Goal: Use online tool/utility: Use online tool/utility

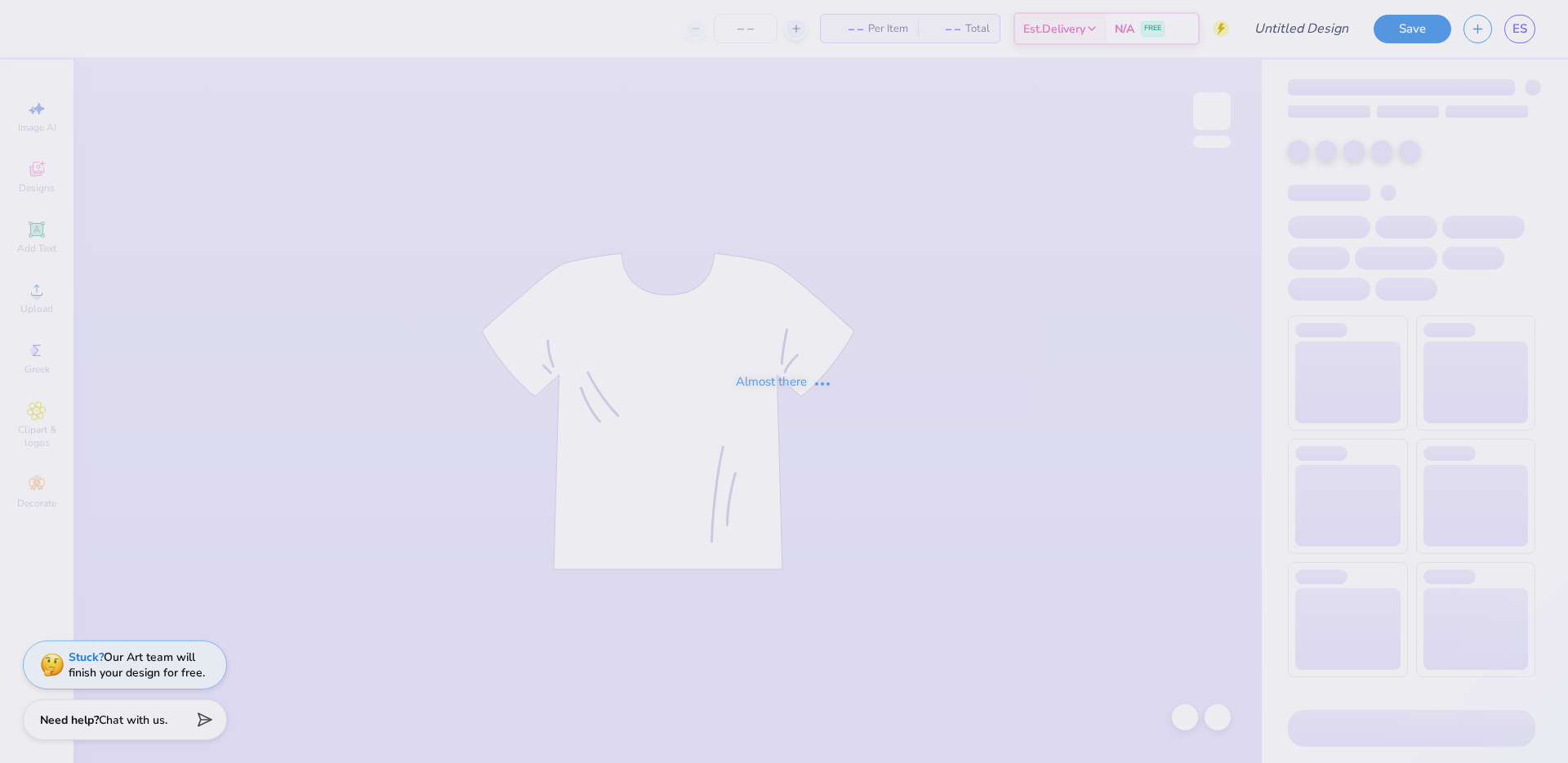
type input "Homecoming 2025 V2"
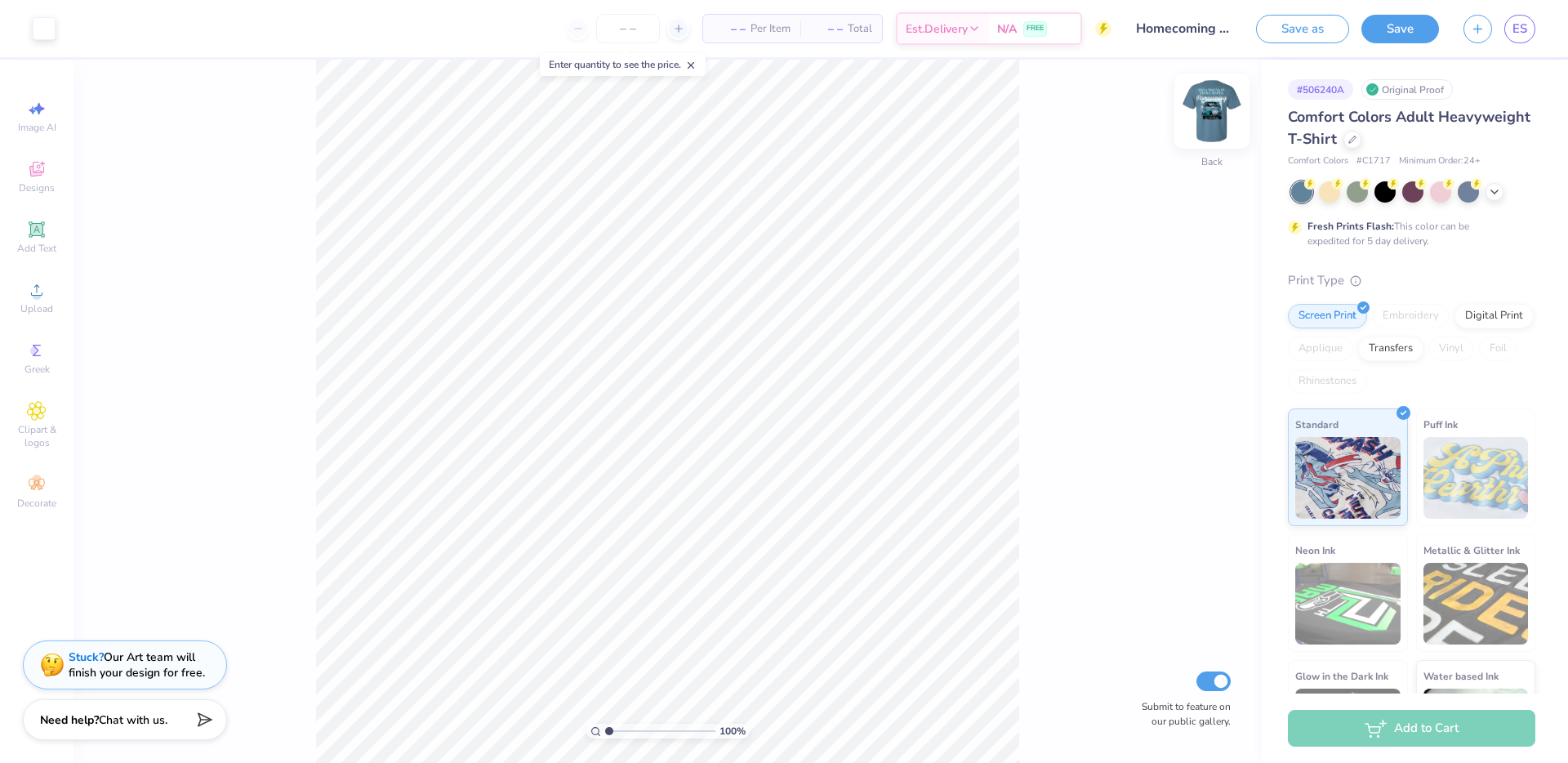
click at [1215, 118] on img at bounding box center [1212, 111] width 65 height 65
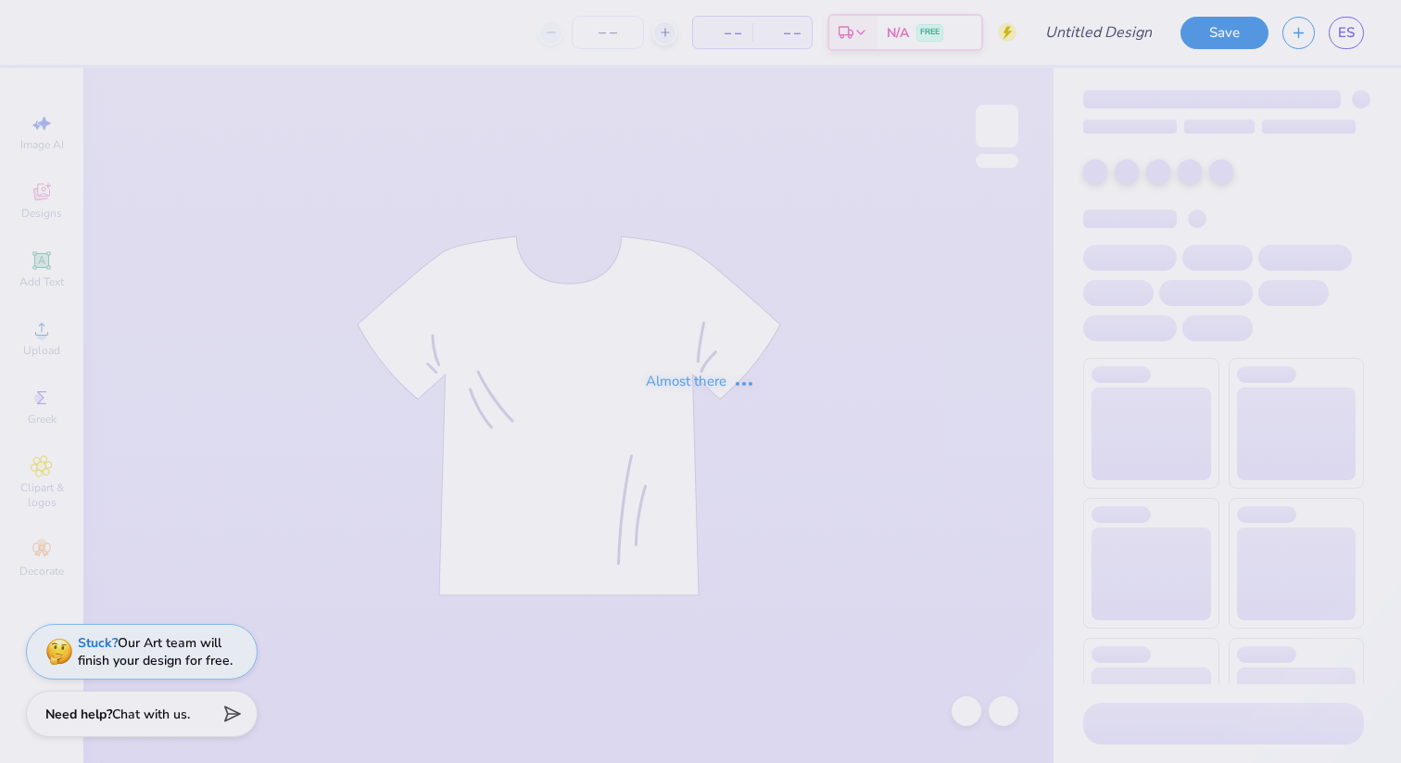
type input "Homecoming 2025 V2"
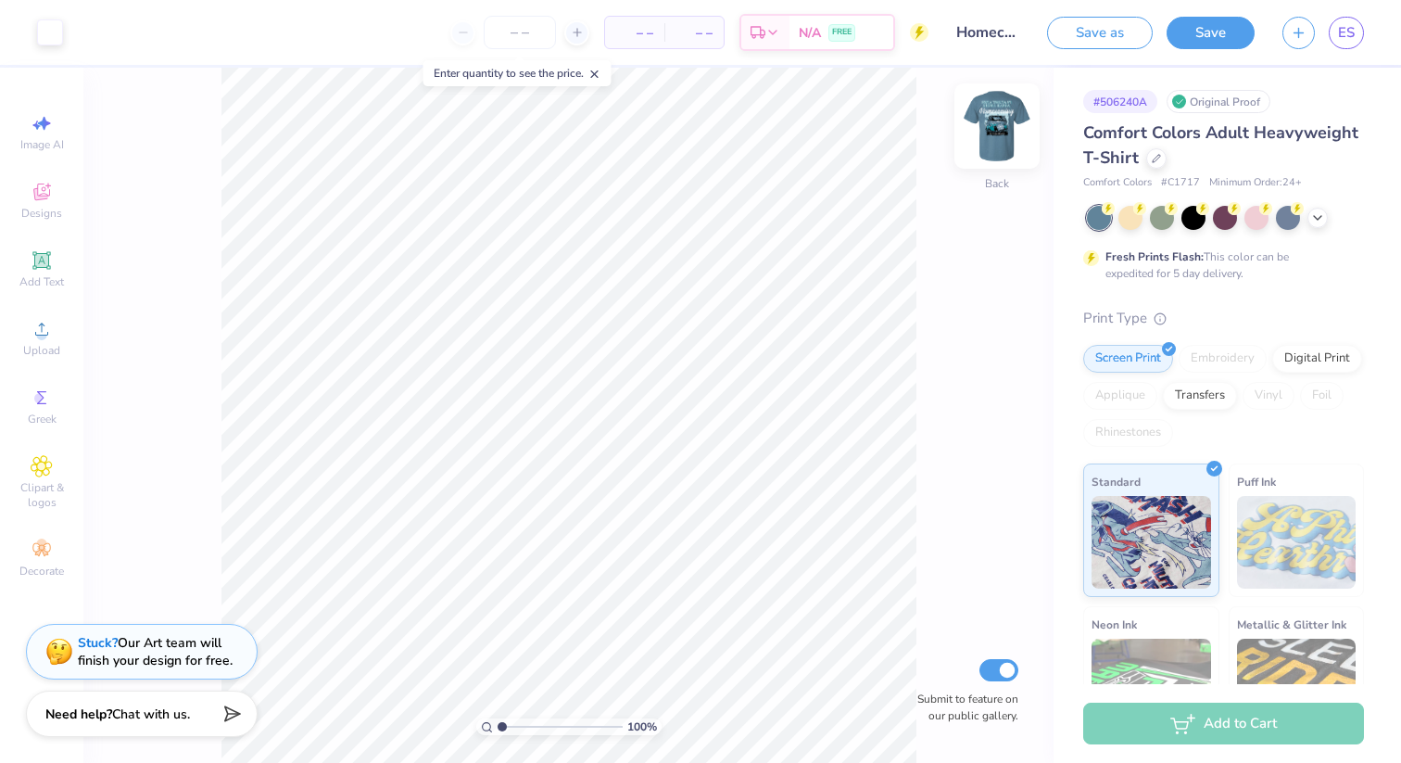
click at [995, 142] on img at bounding box center [997, 126] width 74 height 74
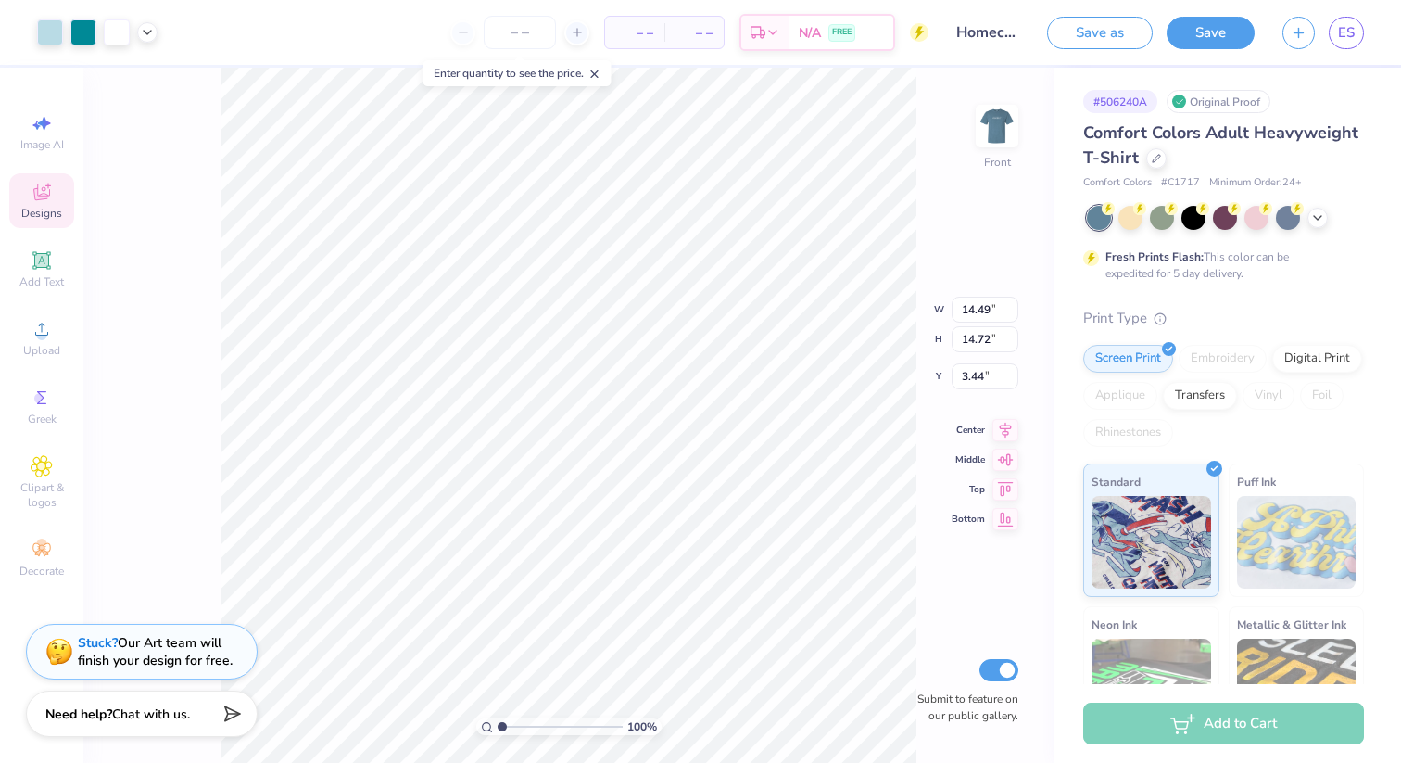
click at [215, 145] on div "100 % Front W 14.49 14.49 " H 14.72 14.72 " Y 3.44 3.44 " Center Middle Top Bot…" at bounding box center [568, 415] width 970 height 695
